Goal: Browse casually: Explore the website without a specific task or goal

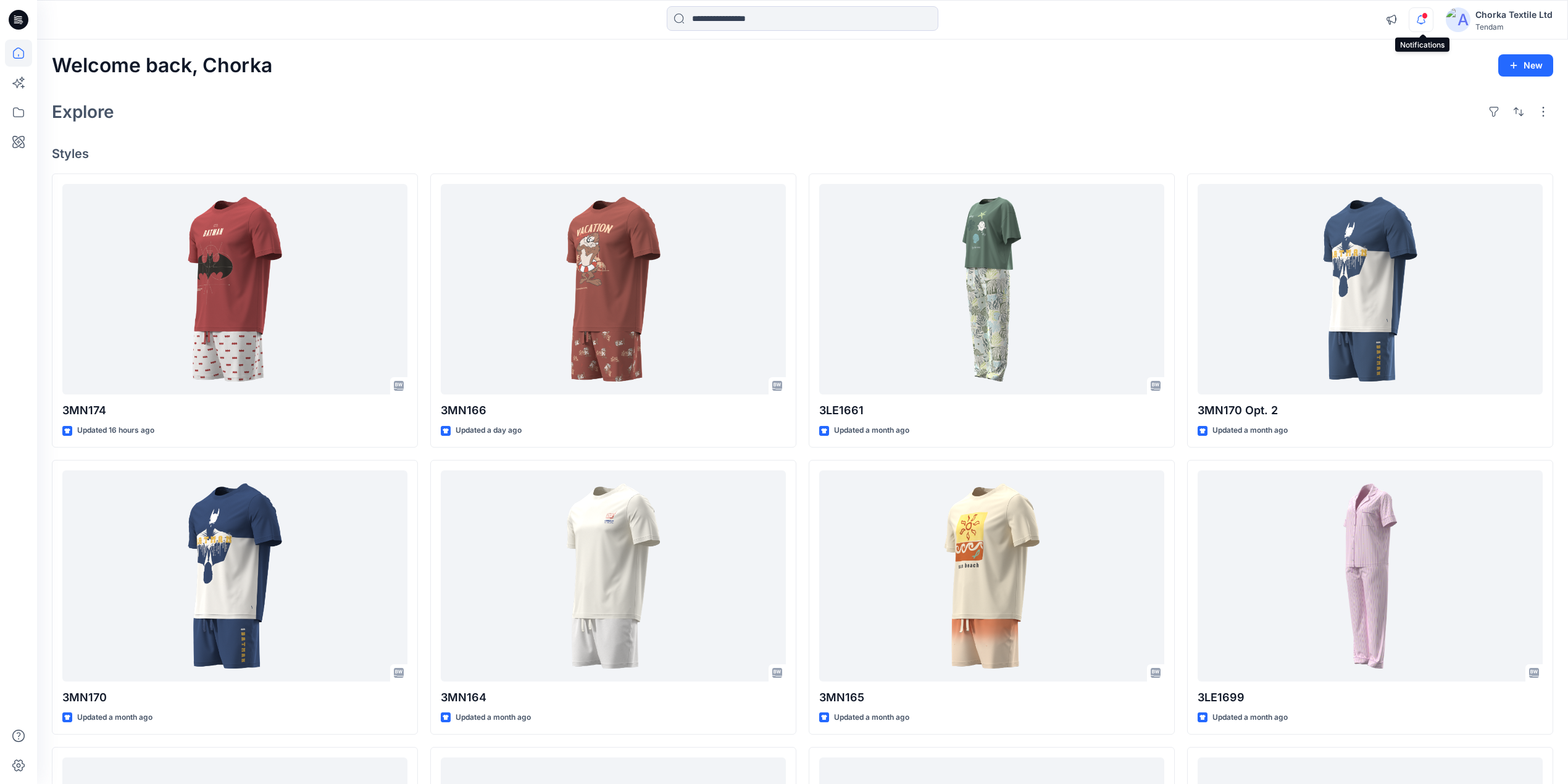
click at [1425, 19] on icon "button" at bounding box center [1421, 20] width 23 height 25
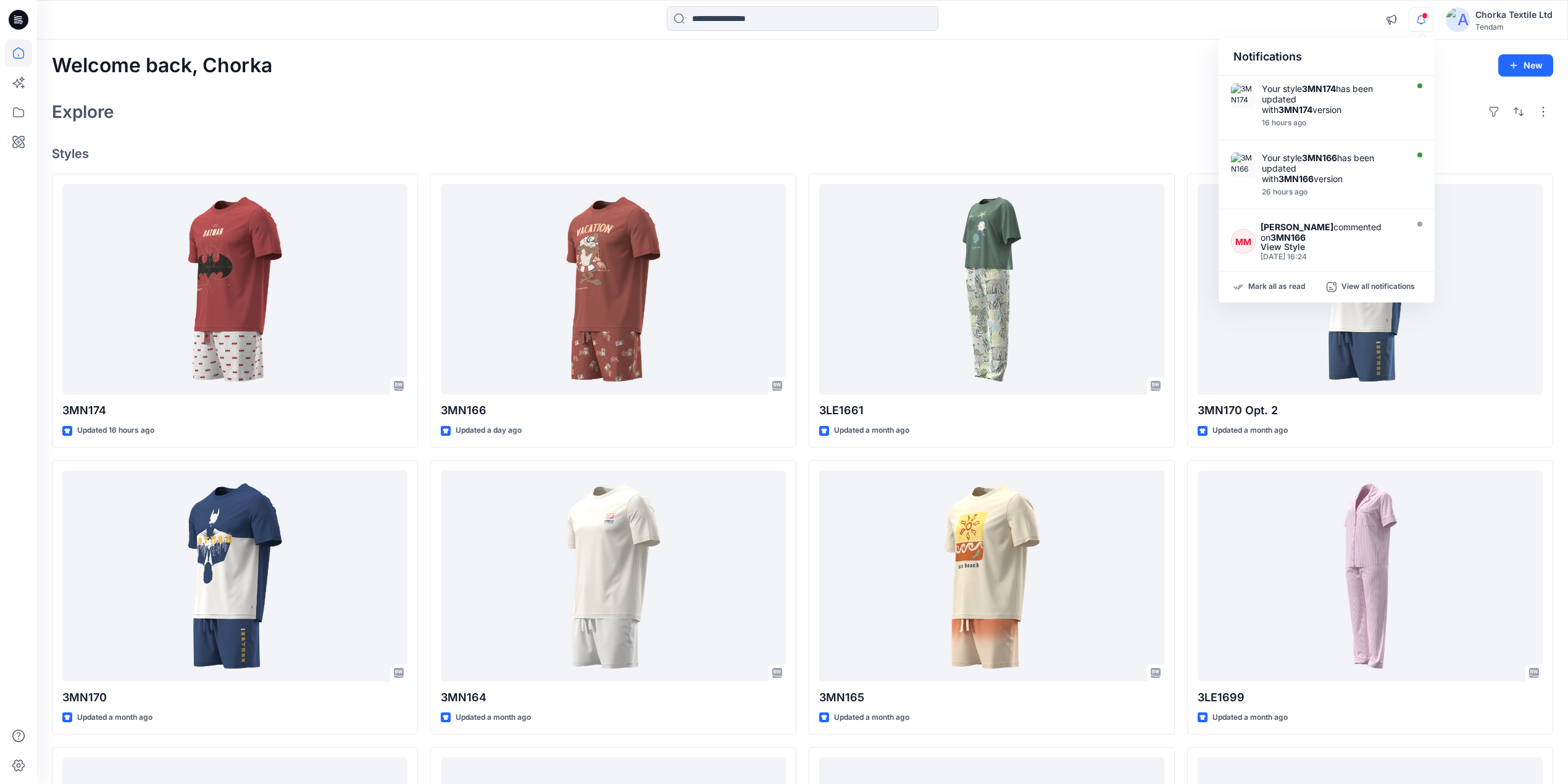
click at [1077, 114] on div "Explore" at bounding box center [803, 112] width 1501 height 30
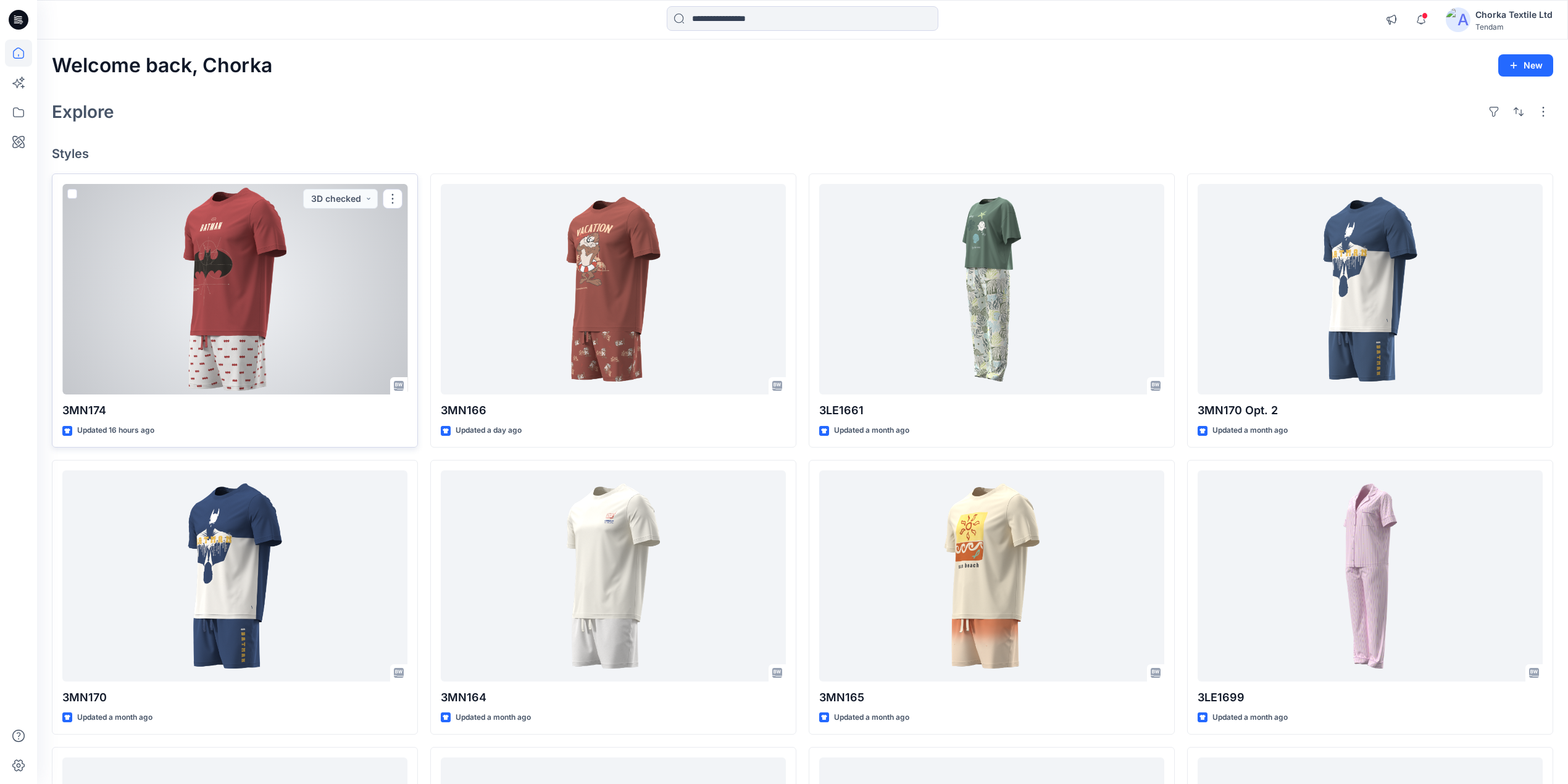
click at [272, 292] on div at bounding box center [235, 289] width 345 height 211
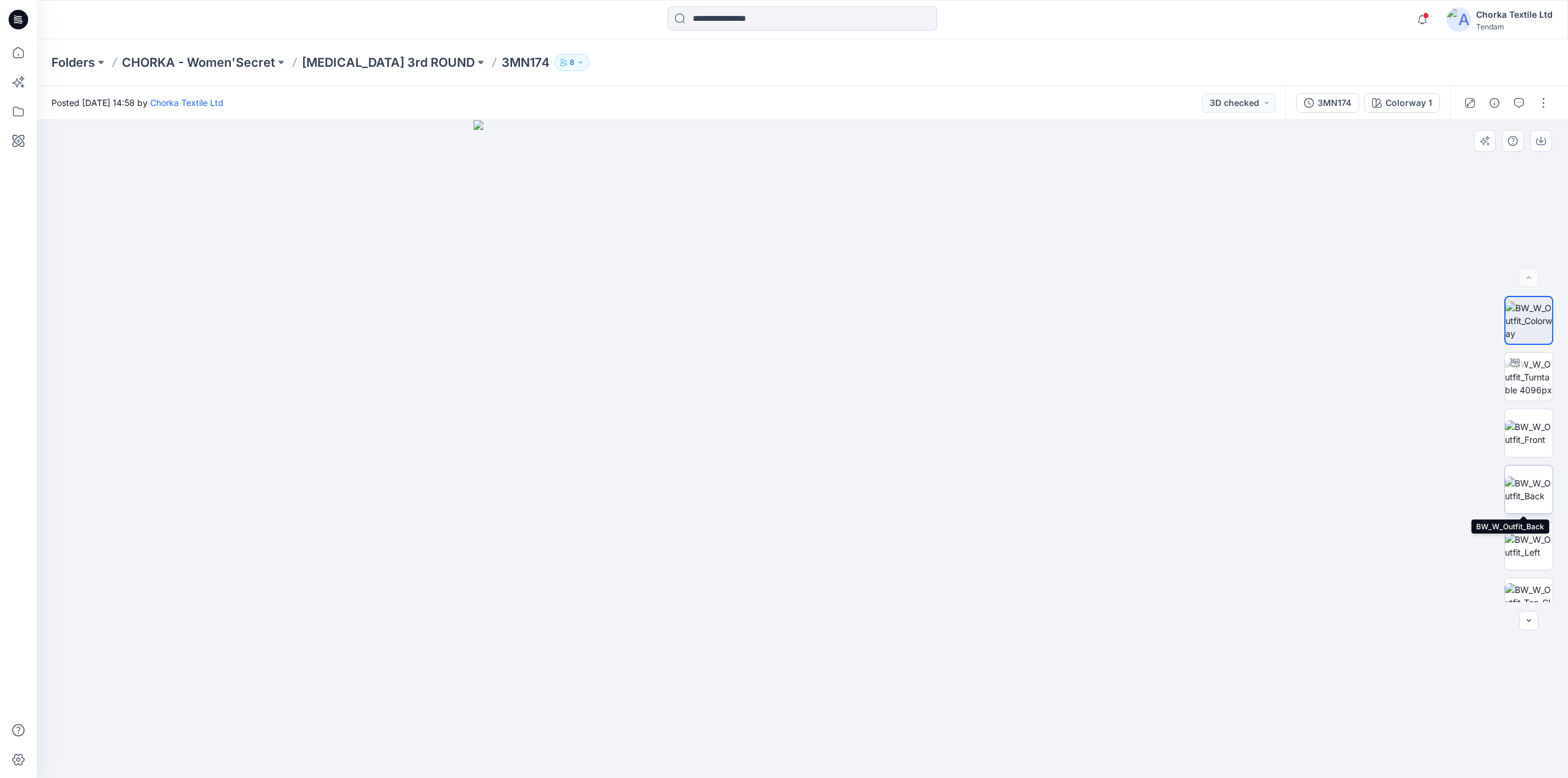
click at [1529, 478] on img at bounding box center [1528, 490] width 47 height 26
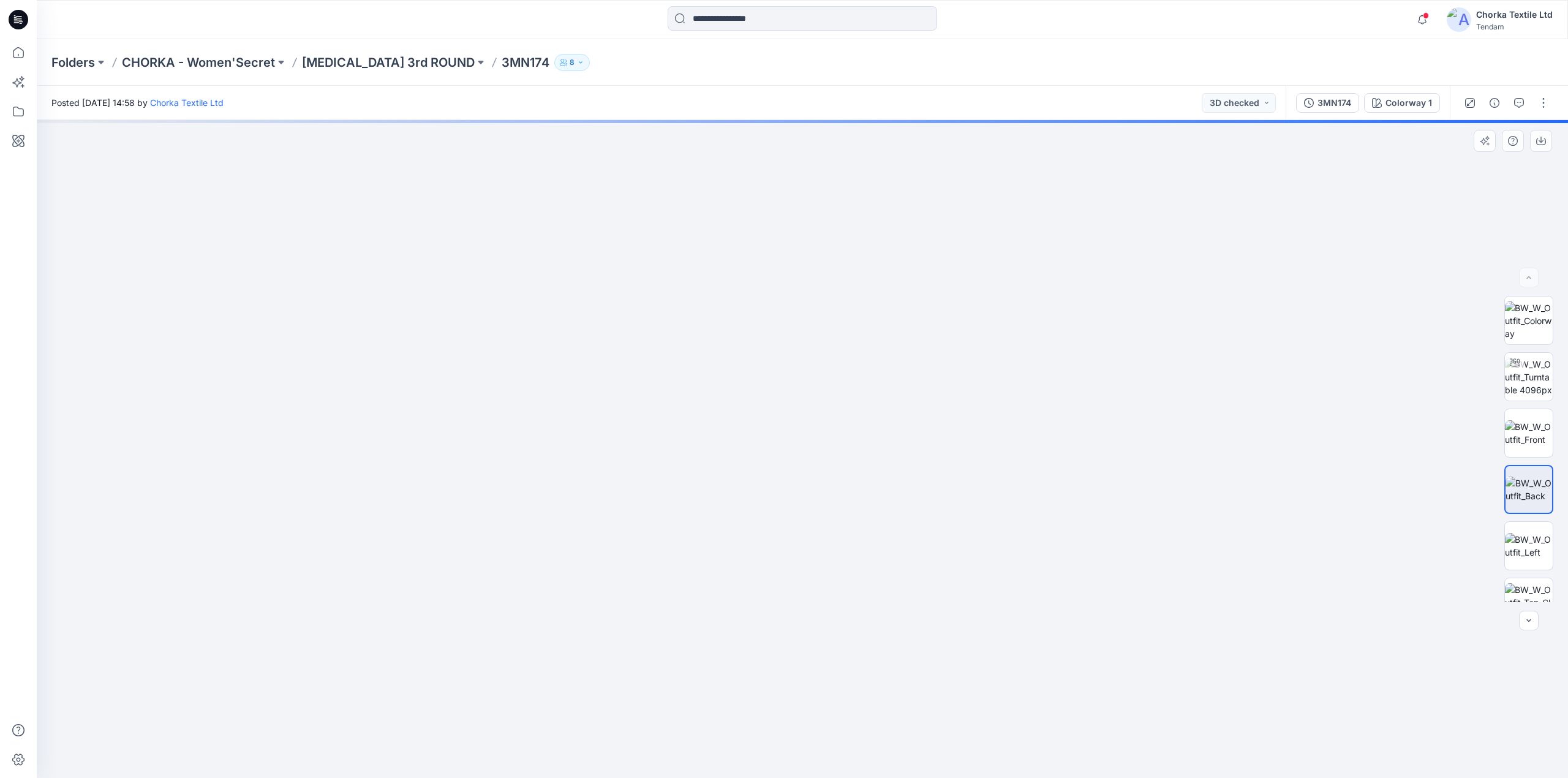
drag, startPoint x: 876, startPoint y: 245, endPoint x: 868, endPoint y: 467, distance: 222.1
click at [868, 467] on img at bounding box center [794, 296] width 1715 height 966
drag, startPoint x: 890, startPoint y: 337, endPoint x: 875, endPoint y: 472, distance: 135.8
click at [875, 472] on img at bounding box center [780, 363] width 1715 height 830
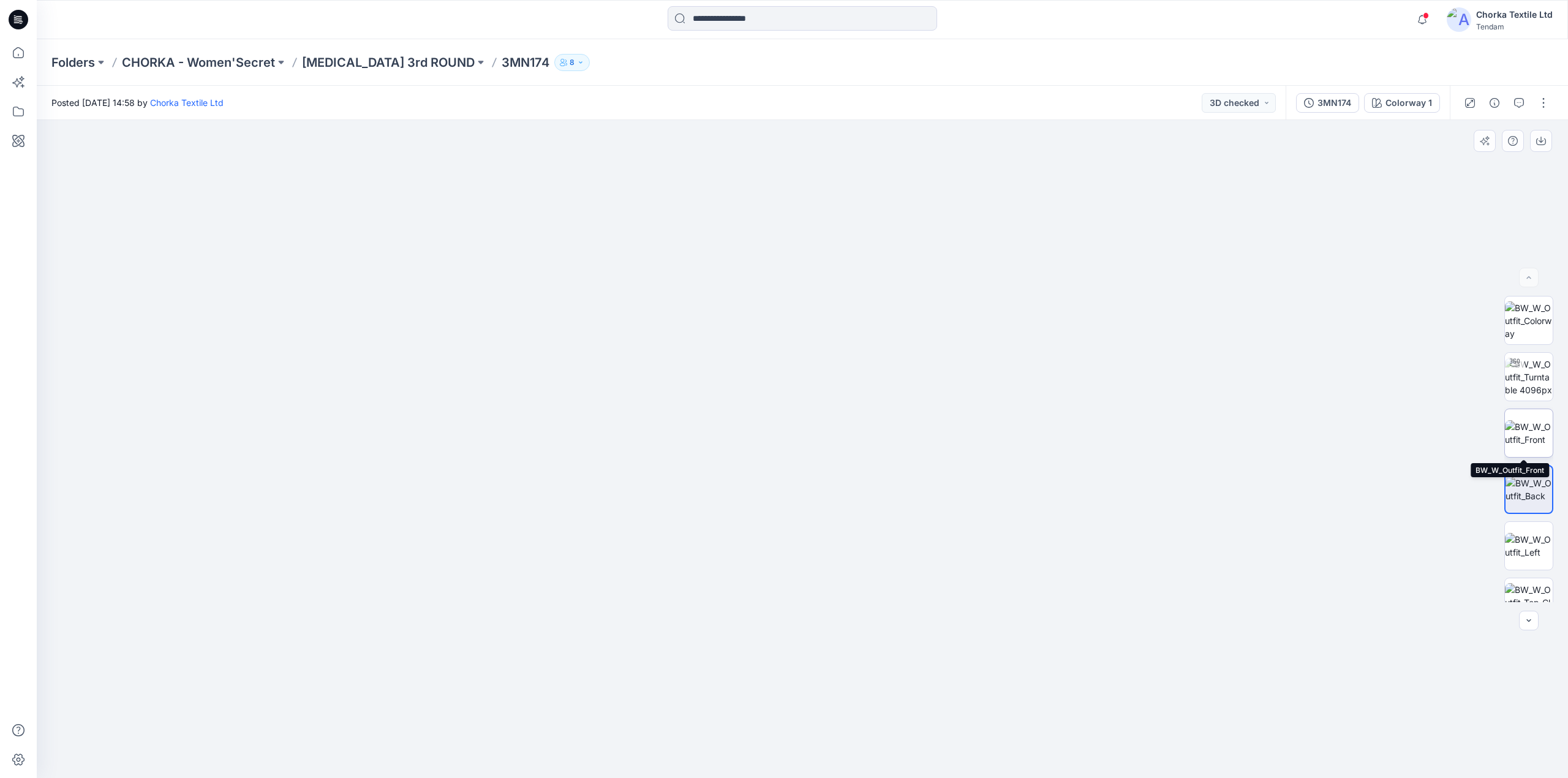
click at [1522, 426] on img at bounding box center [1528, 433] width 47 height 26
click at [1517, 534] on img at bounding box center [1528, 546] width 47 height 26
click at [1529, 585] on img at bounding box center [1528, 603] width 47 height 39
